Goal: Contribute content: Contribute content

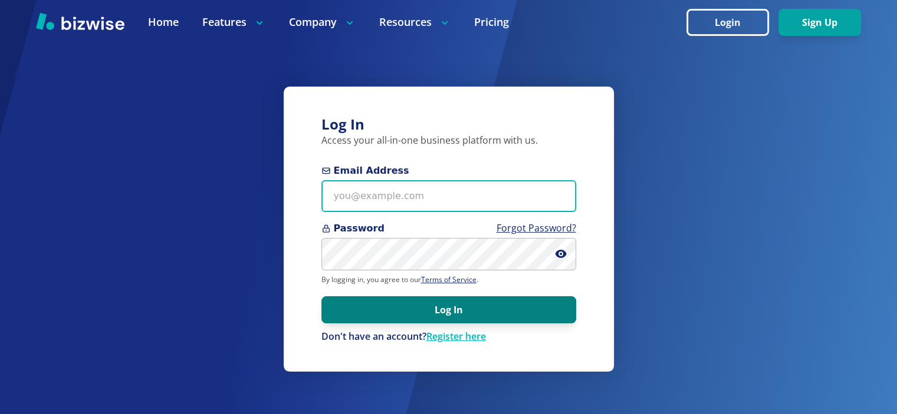
type input "[EMAIL_ADDRESS][DOMAIN_NAME]"
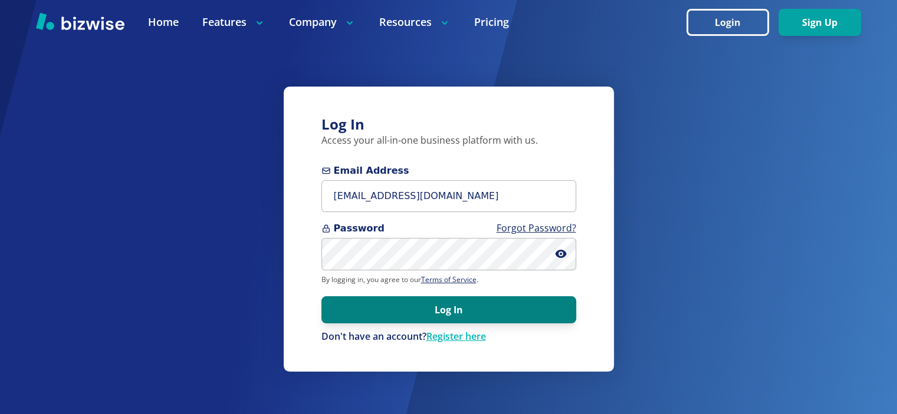
click at [519, 314] on button "Log In" at bounding box center [448, 310] width 255 height 27
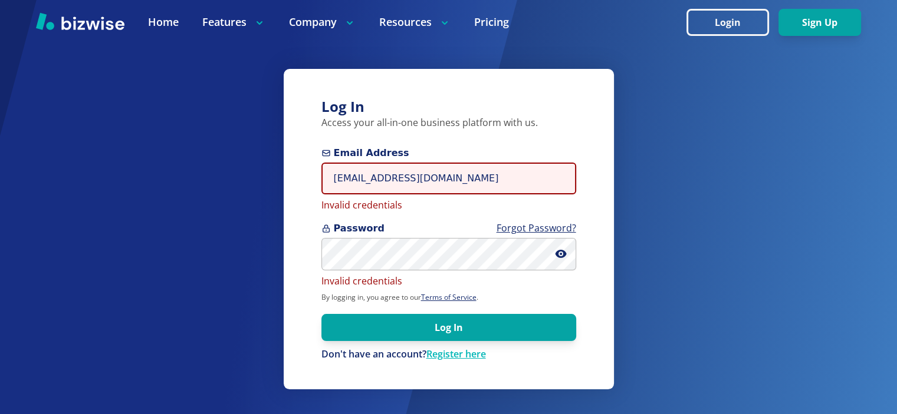
click at [478, 178] on input "[EMAIL_ADDRESS][DOMAIN_NAME]" at bounding box center [448, 179] width 255 height 32
click at [478, 155] on span "Email Address" at bounding box center [448, 153] width 255 height 14
click at [478, 163] on input "[EMAIL_ADDRESS][DOMAIN_NAME]" at bounding box center [448, 179] width 255 height 32
click at [478, 187] on input "[EMAIL_ADDRESS][DOMAIN_NAME]" at bounding box center [448, 179] width 255 height 32
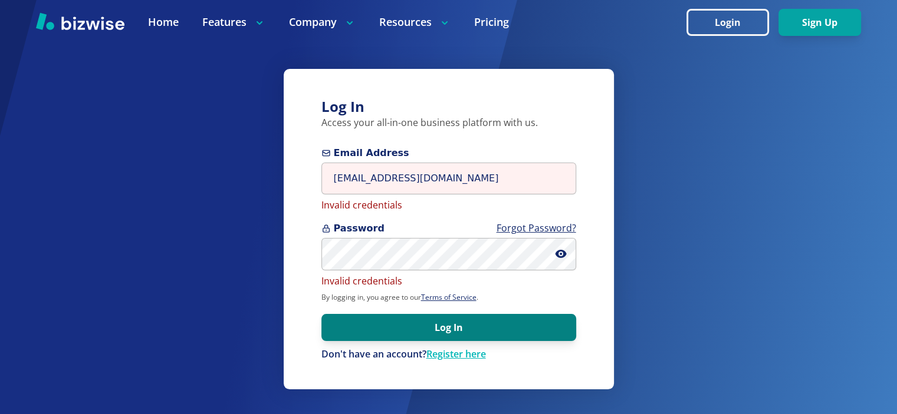
click at [496, 321] on button "Log In" at bounding box center [448, 327] width 255 height 27
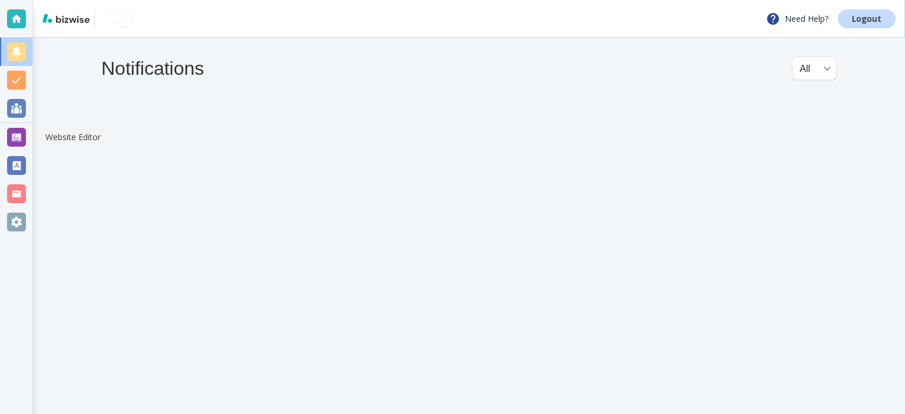
click at [16, 146] on div at bounding box center [16, 137] width 19 height 19
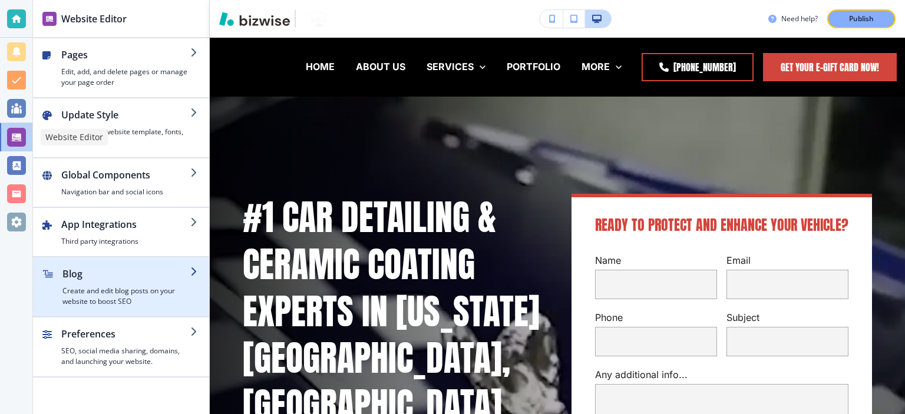
click at [137, 275] on h2 "Blog" at bounding box center [126, 274] width 128 height 14
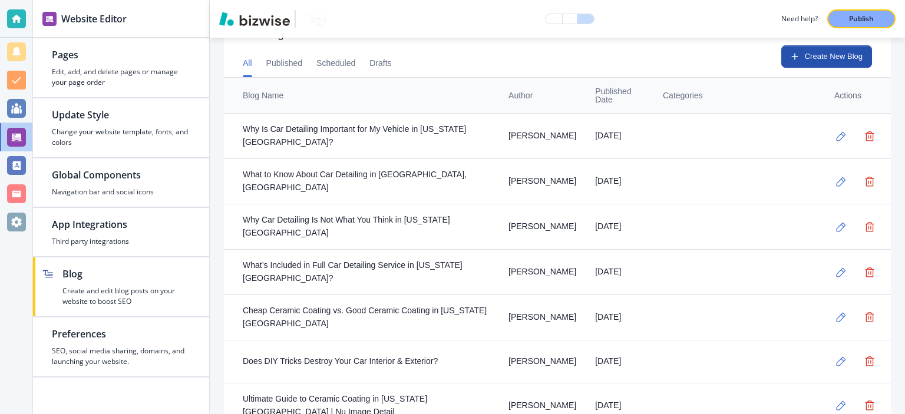
scroll to position [422, 0]
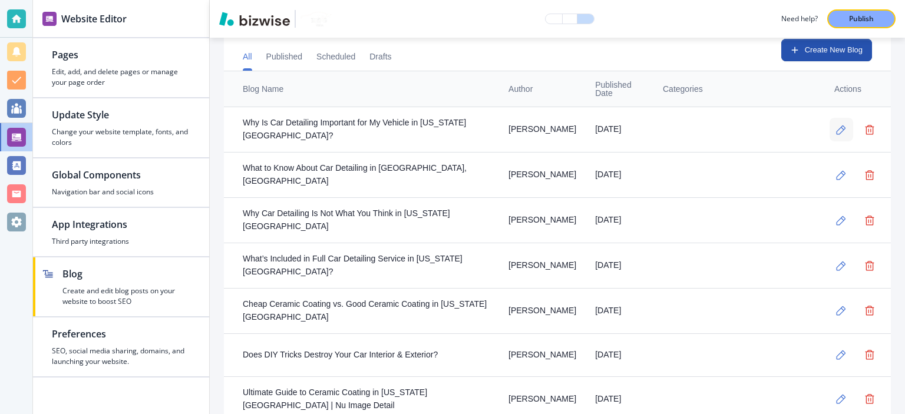
click at [837, 125] on icon "button" at bounding box center [842, 130] width 10 height 10
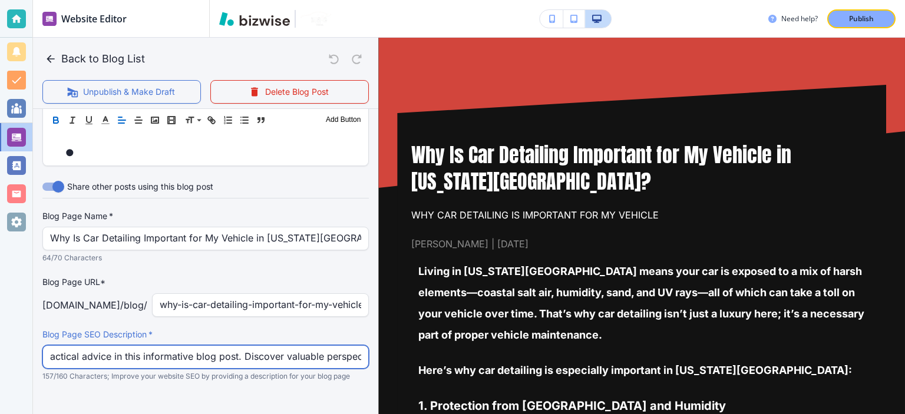
scroll to position [0, 388]
drag, startPoint x: 307, startPoint y: 332, endPoint x: 371, endPoint y: 336, distance: 64.9
click at [371, 335] on div "Back to Blog List Unpublish & Make Draft Delete Blog Post Your Blog is automati…" at bounding box center [205, 226] width 345 height 377
click at [226, 346] on input "Explore insights, tips, and practical advice in this informative blog post. Dis…" at bounding box center [205, 357] width 311 height 22
drag, startPoint x: 223, startPoint y: 335, endPoint x: 354, endPoint y: 340, distance: 130.4
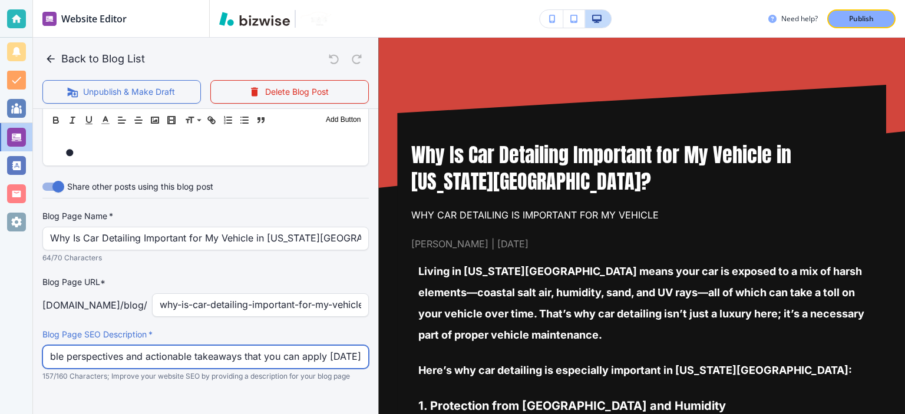
click at [357, 345] on div "Explore insights, tips, and practical advice in this informative blog post. Dis…" at bounding box center [205, 357] width 327 height 24
click at [323, 346] on input "Explore insights, tips, and practical advice in this informative blog post. Dis…" at bounding box center [205, 357] width 311 height 22
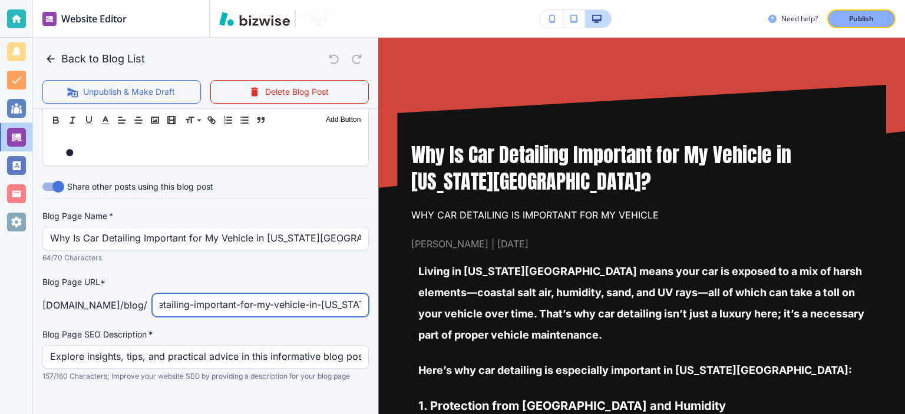
scroll to position [0, 100]
drag, startPoint x: 299, startPoint y: 291, endPoint x: 363, endPoint y: 292, distance: 63.7
click at [332, 276] on p "Blog Page URL*" at bounding box center [205, 282] width 327 height 13
drag, startPoint x: 300, startPoint y: 297, endPoint x: 384, endPoint y: 298, distance: 84.3
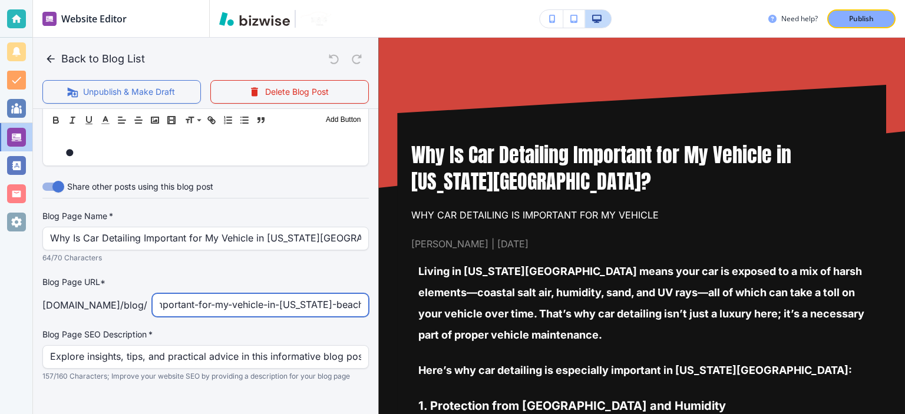
click at [905, 298] on div "Back to Blog List Unpublish & Make Draft Delete Blog Post Your Blog is automati…" at bounding box center [905, 207] width 0 height 414
click at [248, 294] on input "why-is-car-detailing-important-for-my-vehicle-in-[US_STATE]-beach" at bounding box center [261, 305] width 202 height 22
click at [213, 294] on input "why-is-car-detailing-important-for-my-vehicle-in-[US_STATE]-beach" at bounding box center [261, 305] width 202 height 22
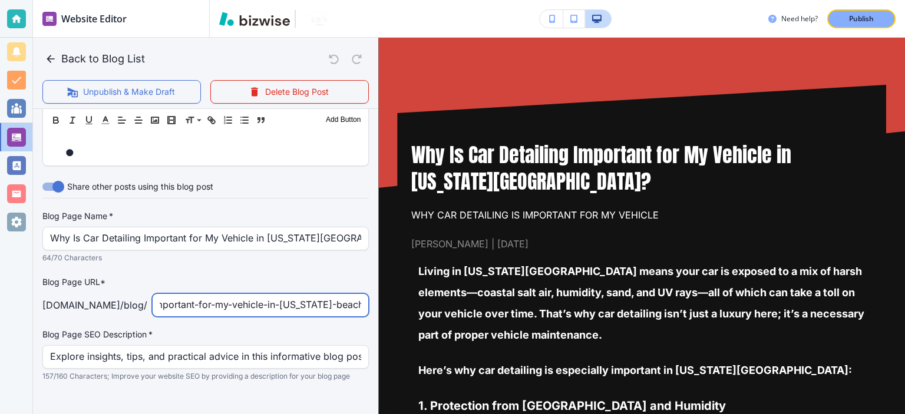
click at [213, 294] on input "why-is-car-detailing-important-for-my-vehicle-in-[US_STATE]-beach" at bounding box center [261, 305] width 202 height 22
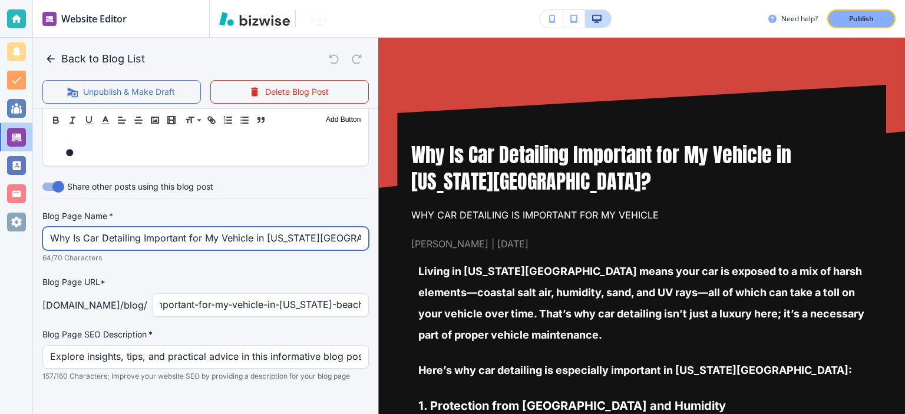
click at [205, 228] on input "Why Is Car Detailing Important for My Vehicle in [US_STATE][GEOGRAPHIC_DATA]?" at bounding box center [205, 239] width 311 height 22
click at [231, 228] on input "Why Is Car Detailing Important for My Vehicle in [US_STATE][GEOGRAPHIC_DATA]?" at bounding box center [205, 239] width 311 height 22
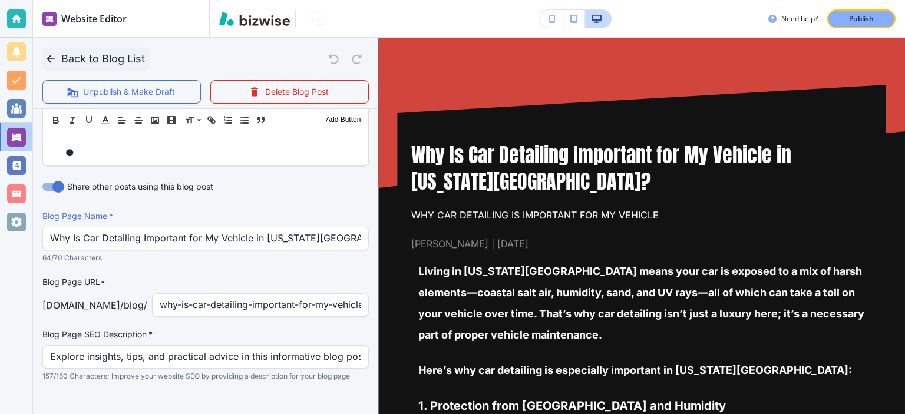
click at [97, 52] on button "Back to Blog List" at bounding box center [95, 59] width 107 height 24
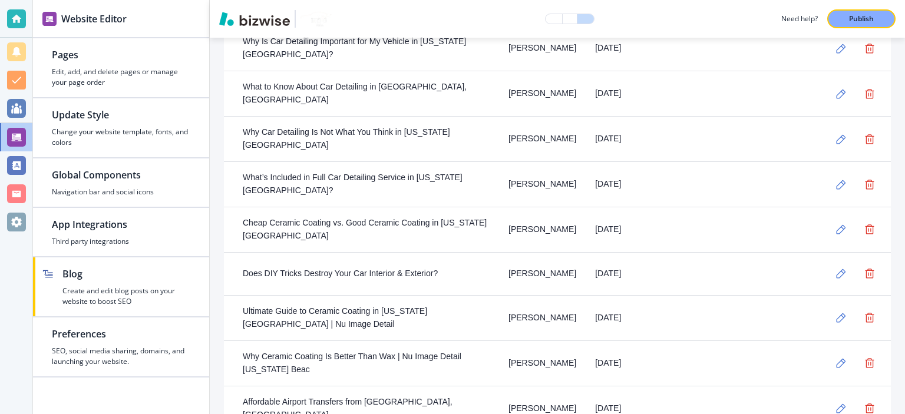
scroll to position [504, 0]
click at [837, 133] on icon "button" at bounding box center [842, 138] width 10 height 10
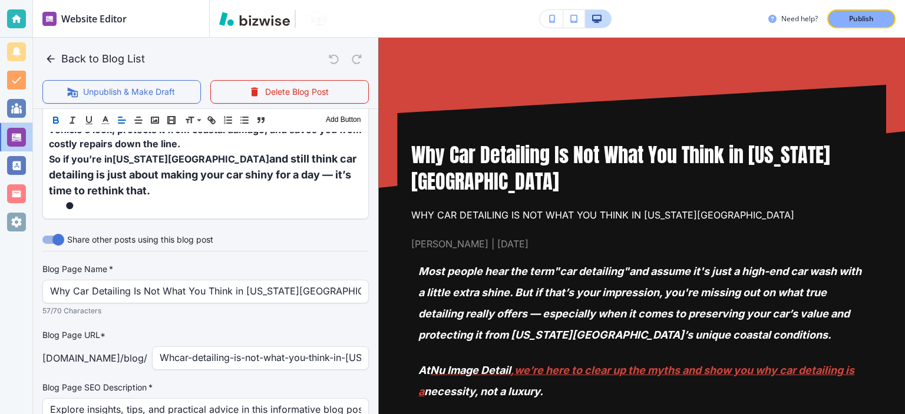
scroll to position [1273, 0]
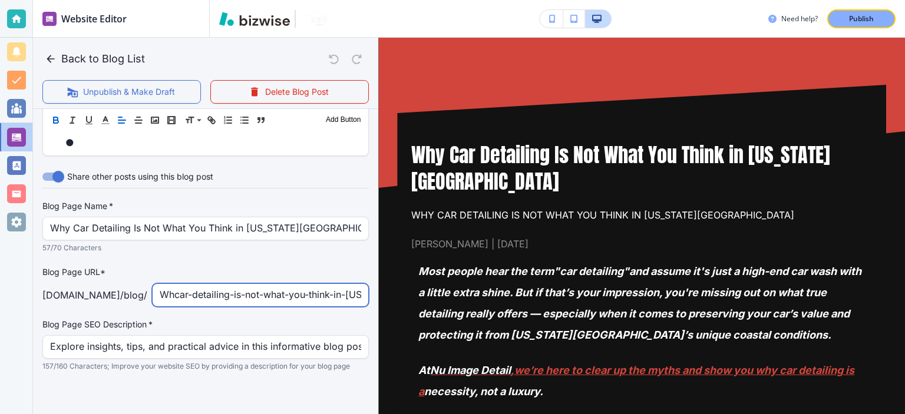
click at [241, 293] on input "Whcar-detailing-is-not-what-you-think-in-[US_STATE]-beach" at bounding box center [261, 295] width 202 height 22
